Goal: Task Accomplishment & Management: Complete application form

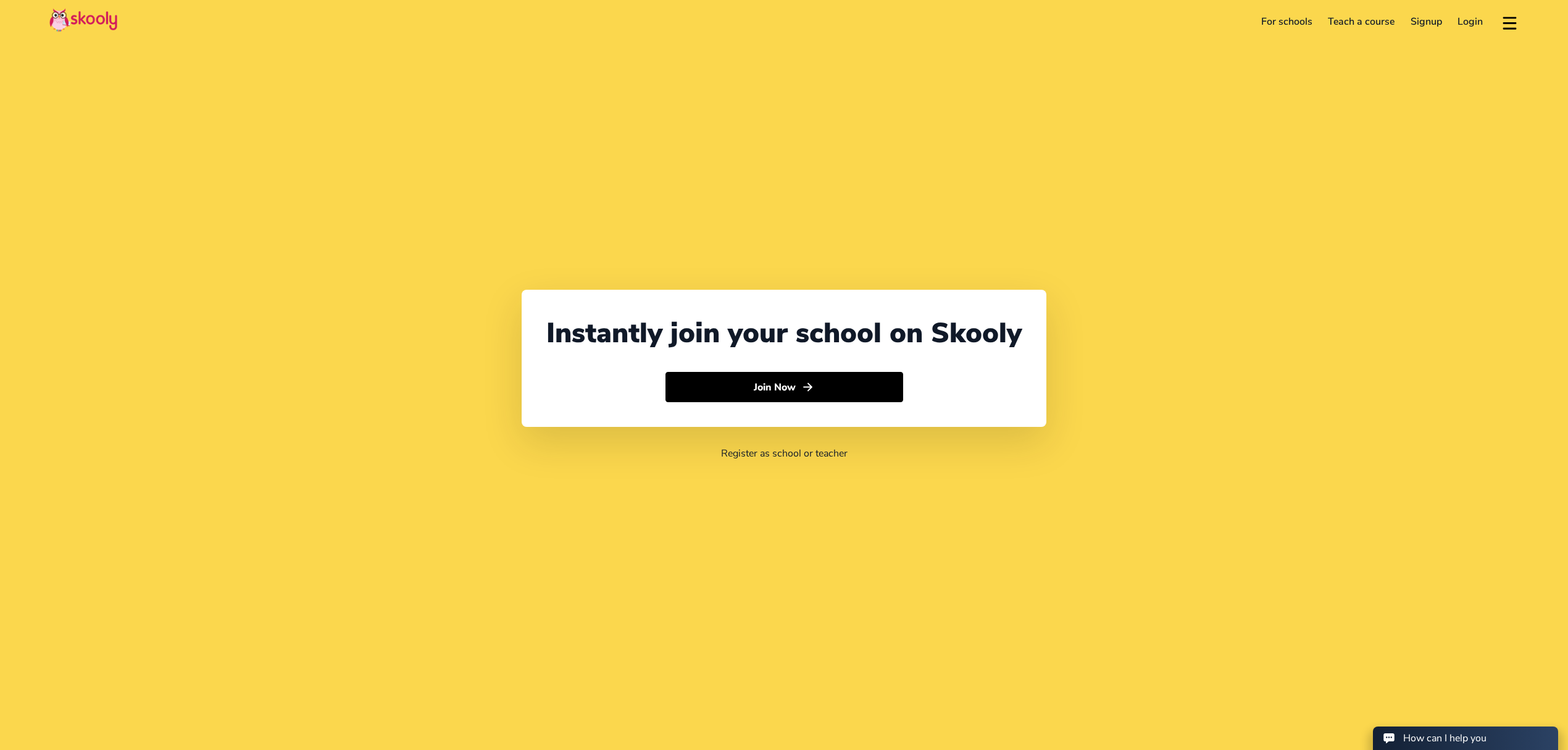
select select "971"
select select "[GEOGRAPHIC_DATA]"
select select "[GEOGRAPHIC_DATA]/[GEOGRAPHIC_DATA]"
select select "971"
select select "[GEOGRAPHIC_DATA]"
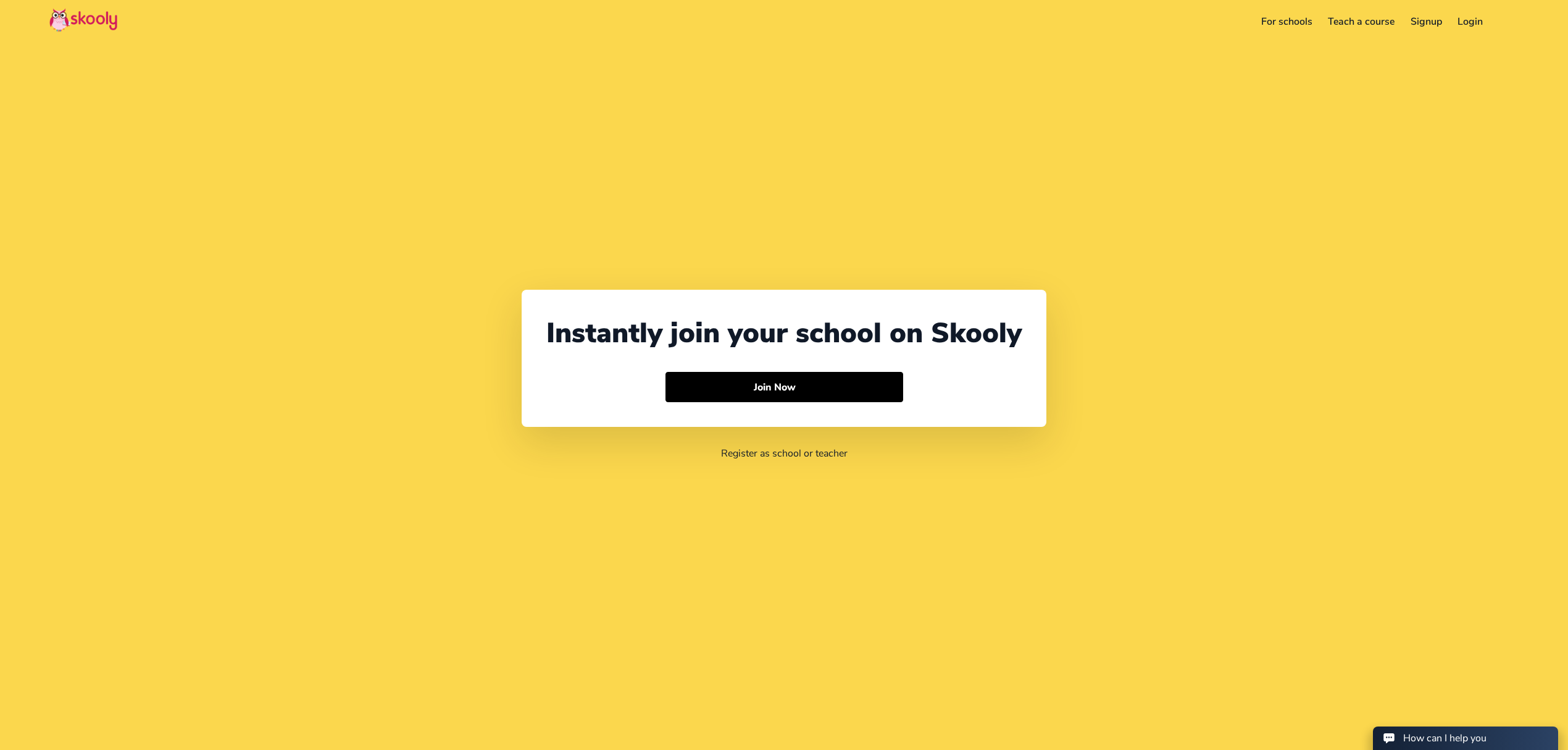
select select "[GEOGRAPHIC_DATA]/[GEOGRAPHIC_DATA]"
